Goal: Task Accomplishment & Management: Complete application form

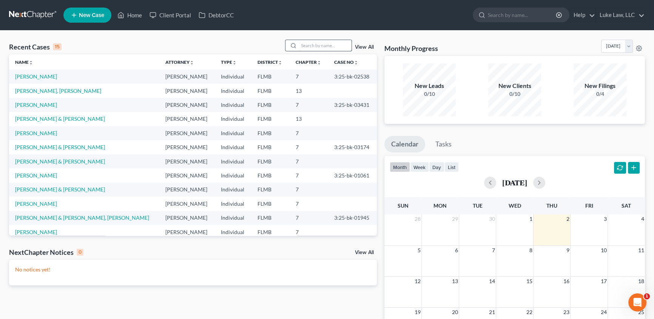
click at [312, 42] on input "search" at bounding box center [325, 45] width 53 height 11
type input "[PERSON_NAME]"
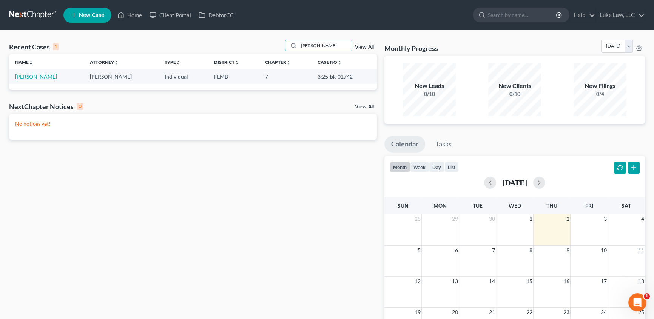
click at [38, 76] on link "[PERSON_NAME]" at bounding box center [36, 76] width 42 height 6
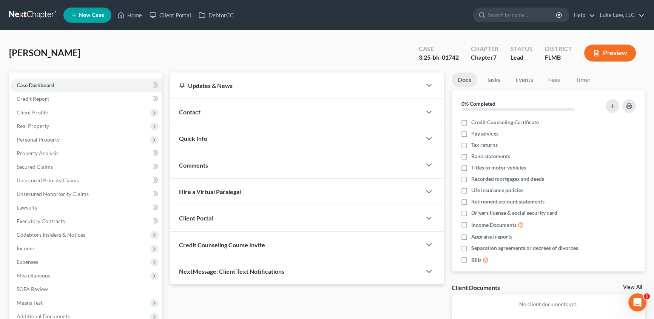
click at [166, 143] on div "Updates & News × District Notes Take a look at NextChapter's District Notes to …" at bounding box center [307, 202] width 282 height 260
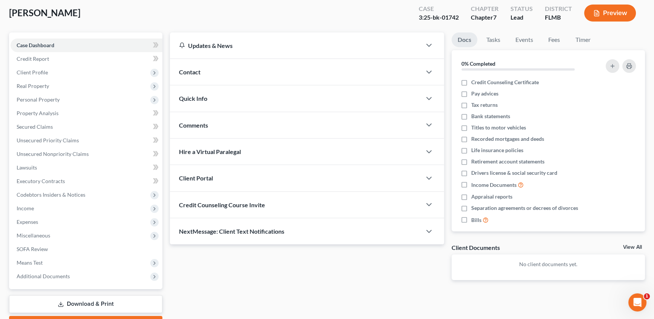
scroll to position [41, 0]
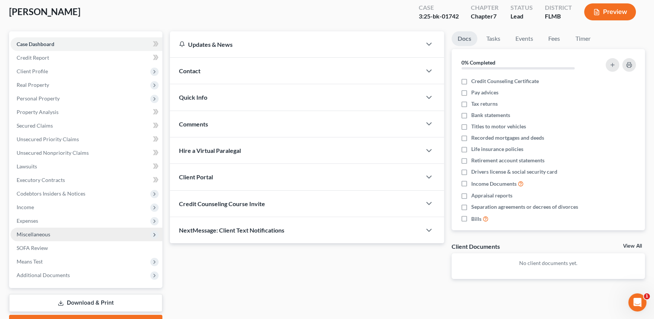
click at [28, 235] on span "Miscellaneous" at bounding box center [34, 234] width 34 height 6
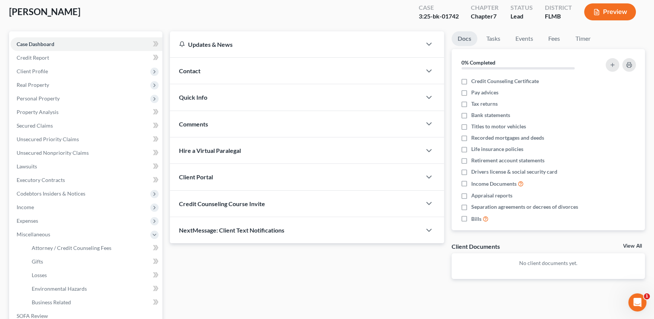
click at [178, 285] on div "Updates & News × District Notes Take a look at NextChapter's District Notes to …" at bounding box center [307, 161] width 282 height 260
click at [73, 98] on span "Personal Property" at bounding box center [87, 99] width 152 height 14
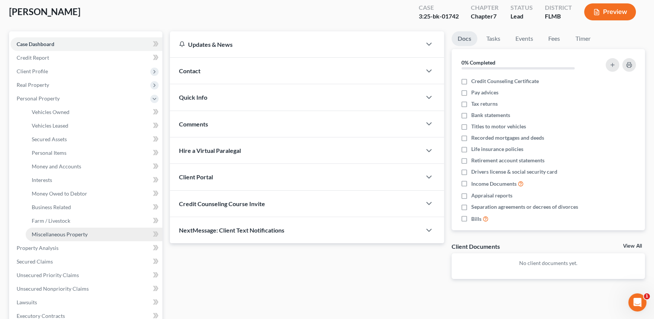
click at [73, 233] on span "Miscellaneous Property" at bounding box center [60, 234] width 56 height 6
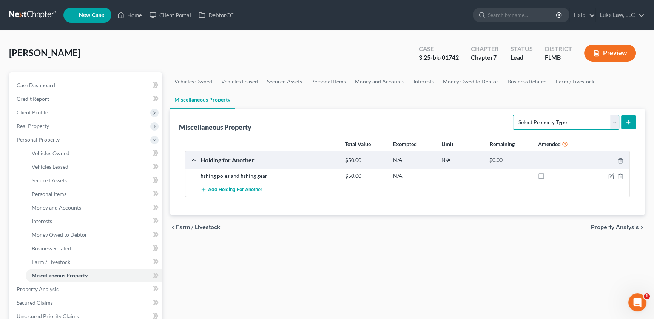
click at [616, 119] on select "Select Property Type Assigned for Creditor Benefit [DATE] Holding for Another N…" at bounding box center [566, 122] width 106 height 15
click at [323, 242] on div "Vehicles Owned Vehicles Leased Secured Assets Personal Items Money and Accounts…" at bounding box center [407, 290] width 482 height 436
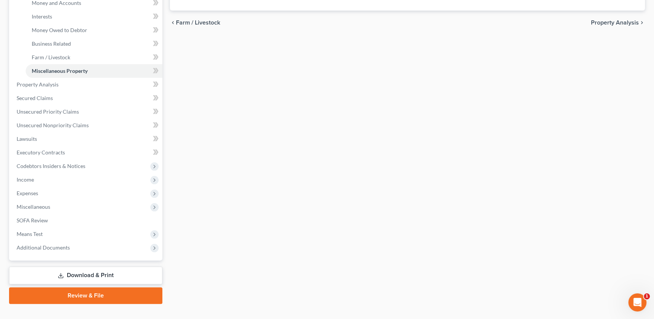
scroll to position [206, 0]
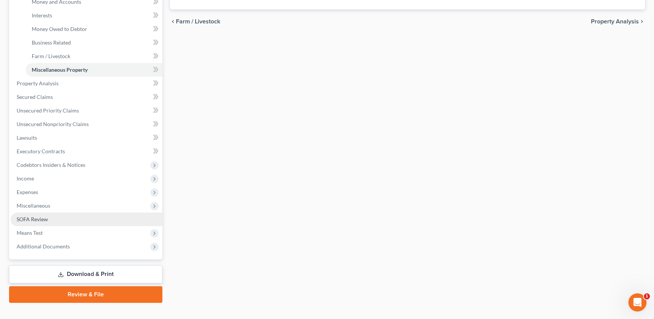
click at [70, 214] on link "SOFA Review" at bounding box center [87, 220] width 152 height 14
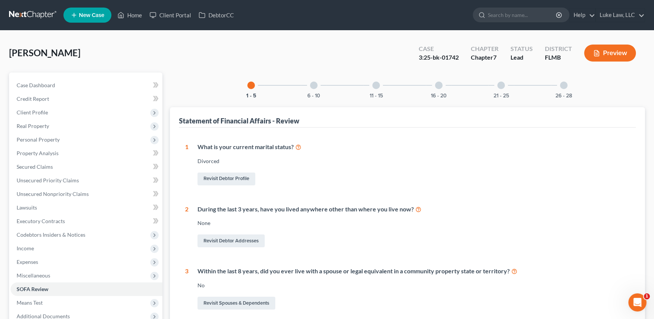
click at [408, 151] on div "What is your current marital status? [DEMOGRAPHIC_DATA] Revisit Debtor Profile" at bounding box center [408, 165] width 441 height 44
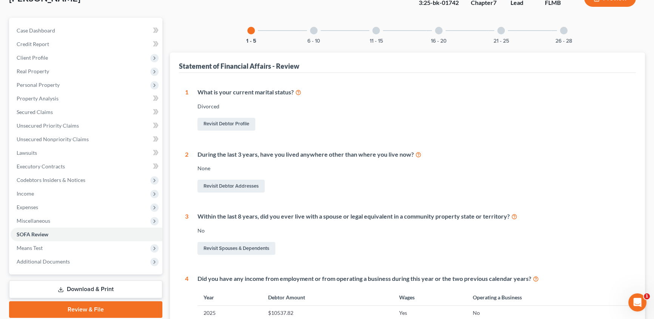
scroll to position [54, 0]
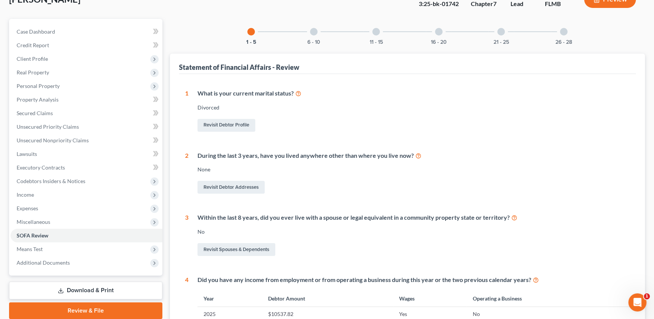
click at [316, 32] on div at bounding box center [314, 32] width 8 height 8
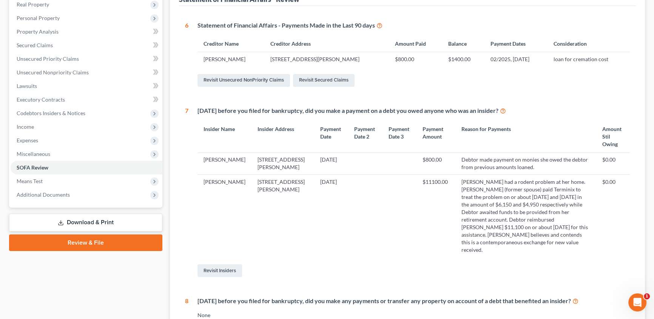
scroll to position [122, 0]
